Goal: Task Accomplishment & Management: Use online tool/utility

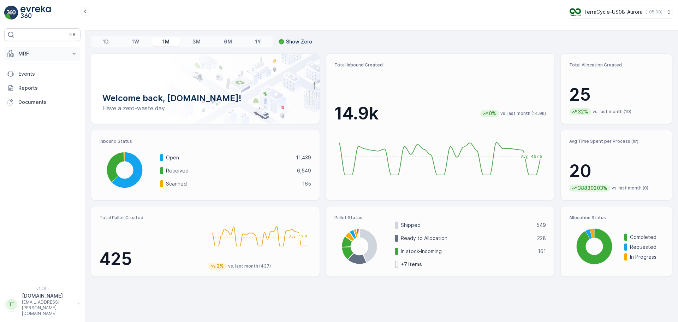
click at [64, 50] on button "MRF" at bounding box center [42, 54] width 76 height 14
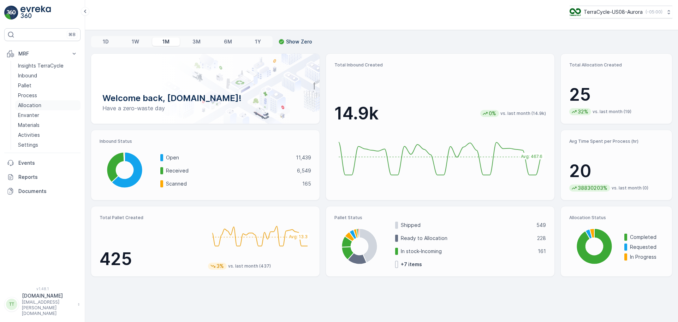
click at [31, 103] on p "Allocation" at bounding box center [29, 105] width 23 height 7
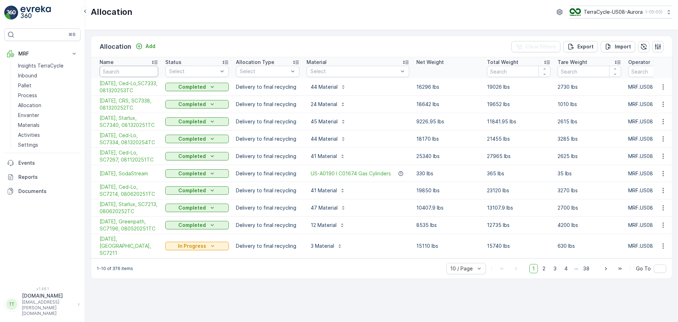
click at [139, 73] on input "text" at bounding box center [129, 71] width 59 height 11
paste input "SC6754"
type input "SC6754"
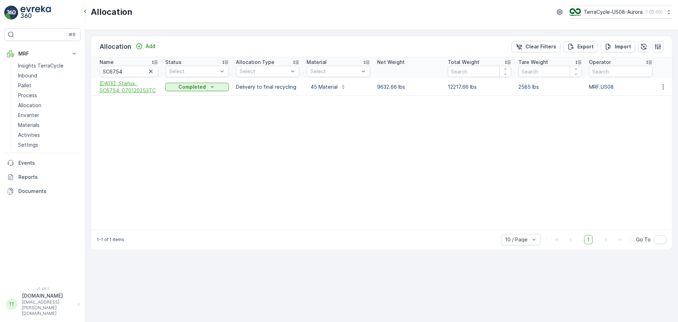
click at [140, 89] on span "[DATE], Starlux, SC6754, 070120253TC" at bounding box center [129, 87] width 59 height 14
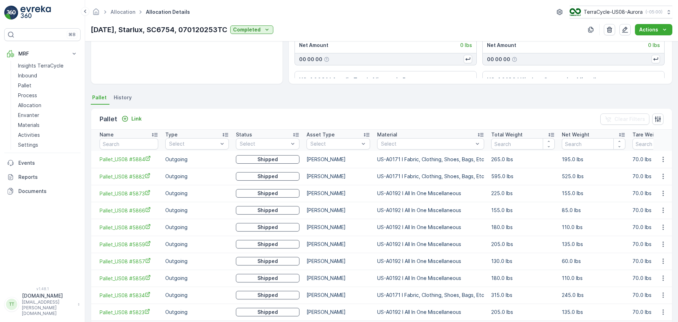
scroll to position [136, 0]
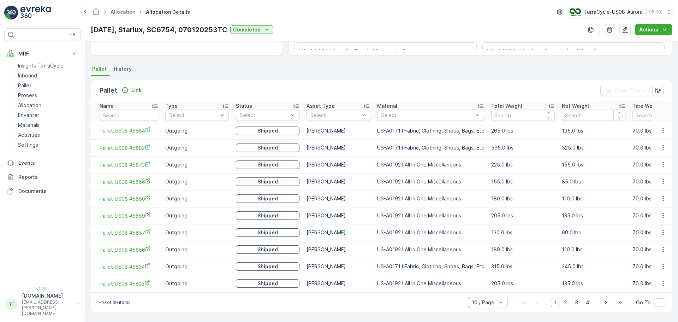
click at [487, 297] on div "10 / Page" at bounding box center [488, 302] width 40 height 11
click at [484, 285] on span "50 / Page" at bounding box center [483, 287] width 23 height 6
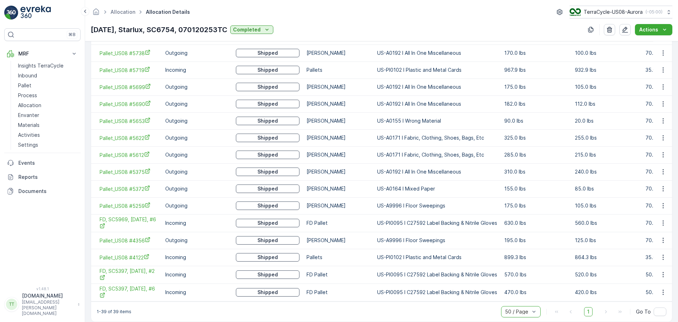
scroll to position [630, 0]
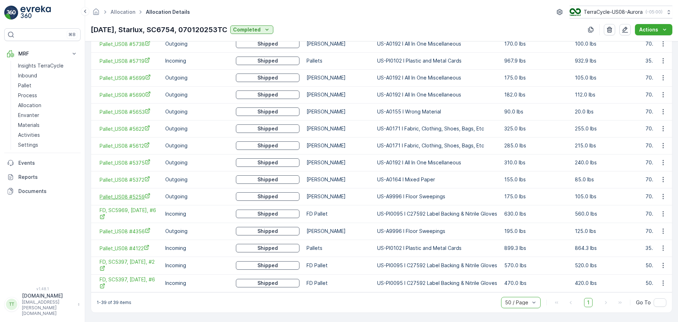
click at [130, 195] on span "Pallet_US08 #5259" at bounding box center [129, 196] width 59 height 7
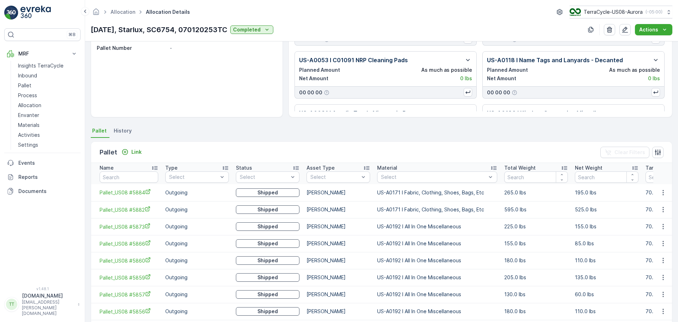
scroll to position [65, 0]
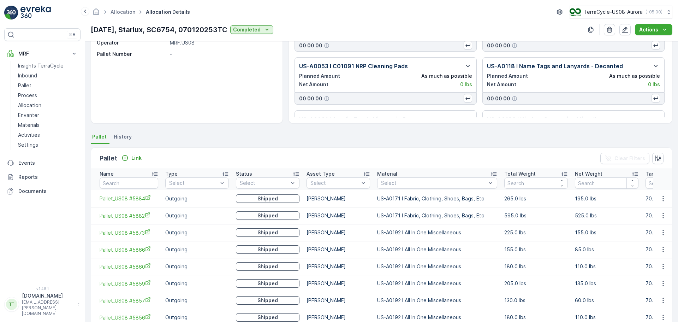
click at [124, 137] on span "History" at bounding box center [123, 136] width 18 height 7
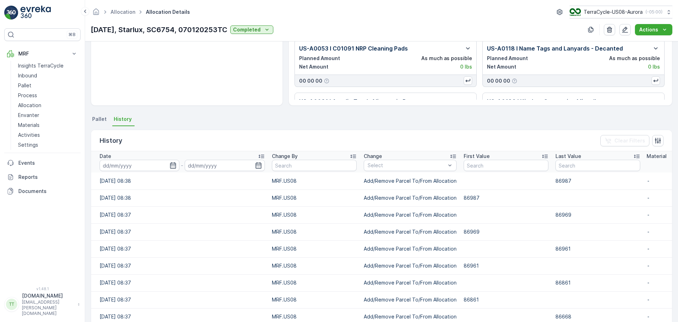
scroll to position [133, 0]
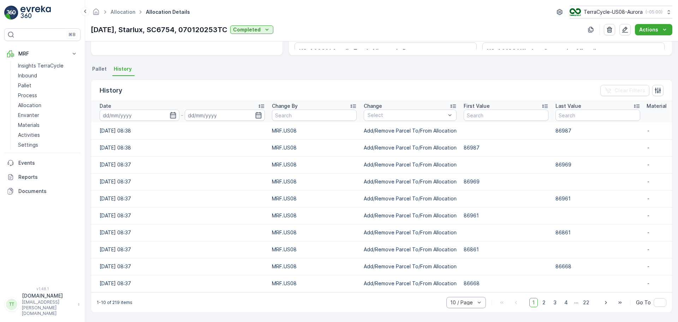
click at [473, 303] on div at bounding box center [463, 303] width 26 height 6
click at [473, 290] on div "50 / Page" at bounding box center [466, 286] width 40 height 11
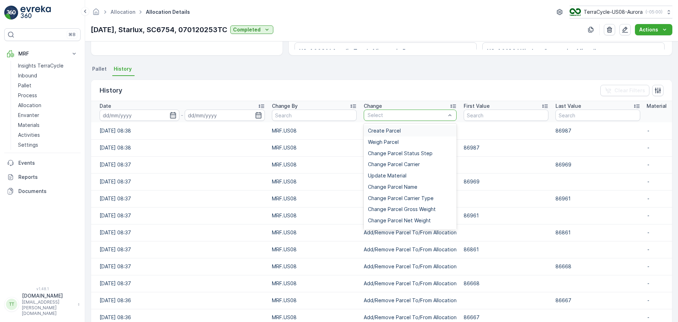
click at [419, 119] on div "Select" at bounding box center [410, 114] width 93 height 11
click at [409, 172] on div "Update Material" at bounding box center [410, 175] width 93 height 11
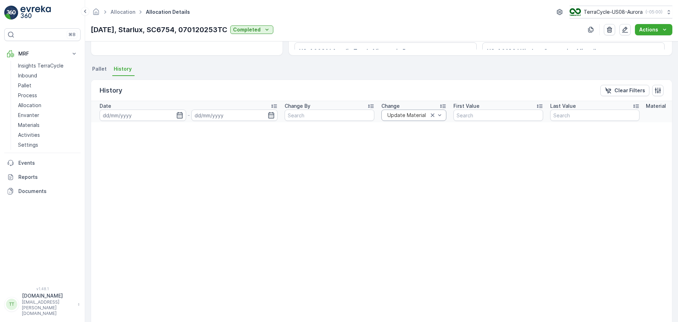
click at [423, 117] on div at bounding box center [407, 115] width 45 height 6
